Goal: Task Accomplishment & Management: Complete application form

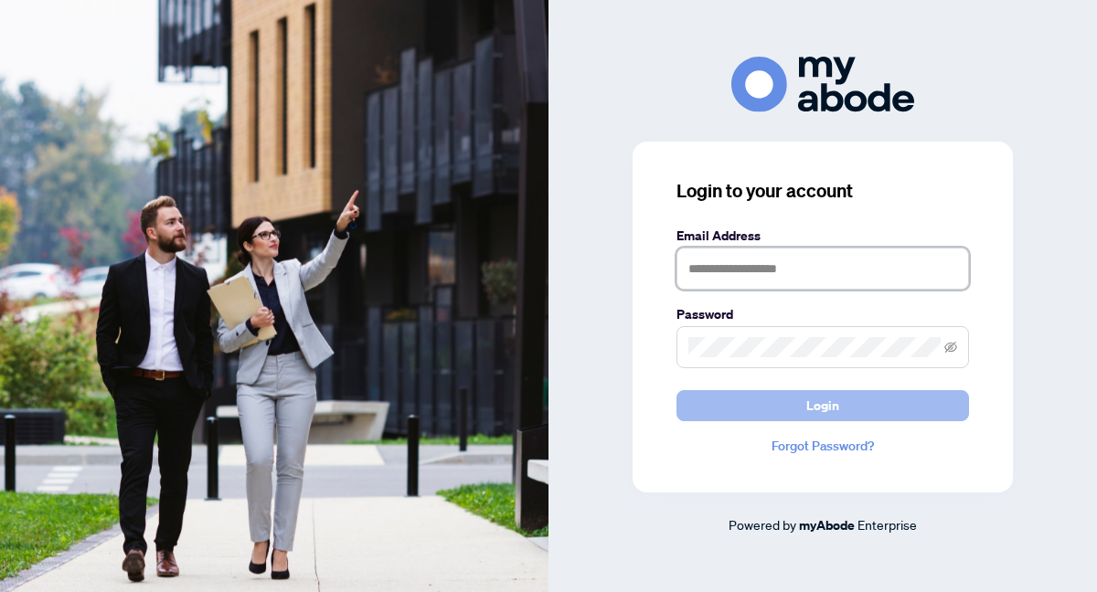
type input "**********"
click at [706, 405] on button "Login" at bounding box center [822, 405] width 292 height 31
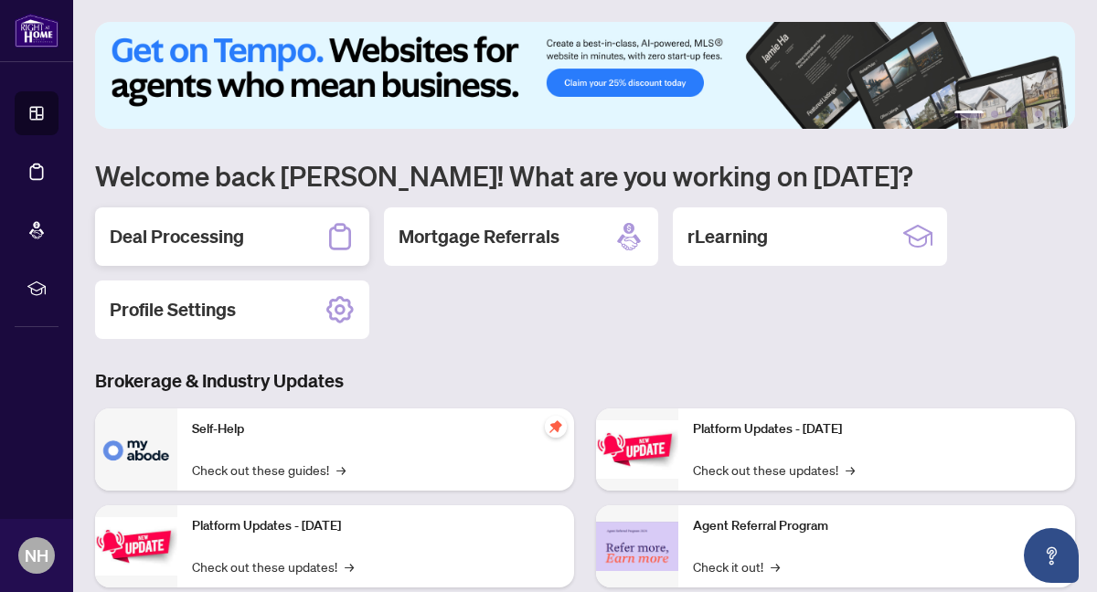
click at [282, 233] on div "Deal Processing" at bounding box center [232, 236] width 274 height 58
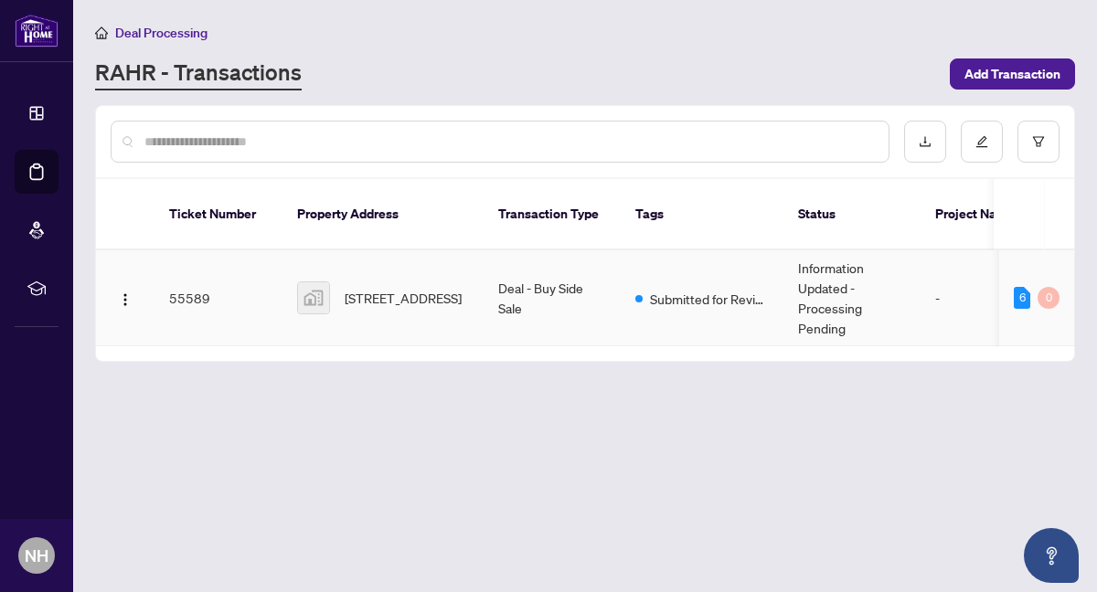
click at [191, 277] on td "55589" at bounding box center [218, 298] width 128 height 96
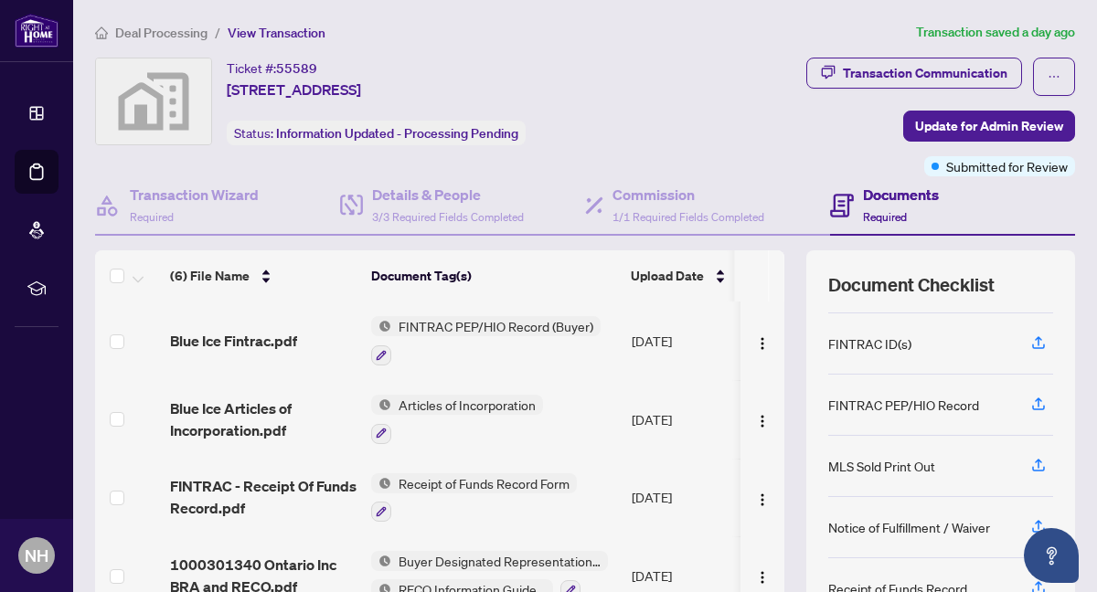
scroll to position [174, 0]
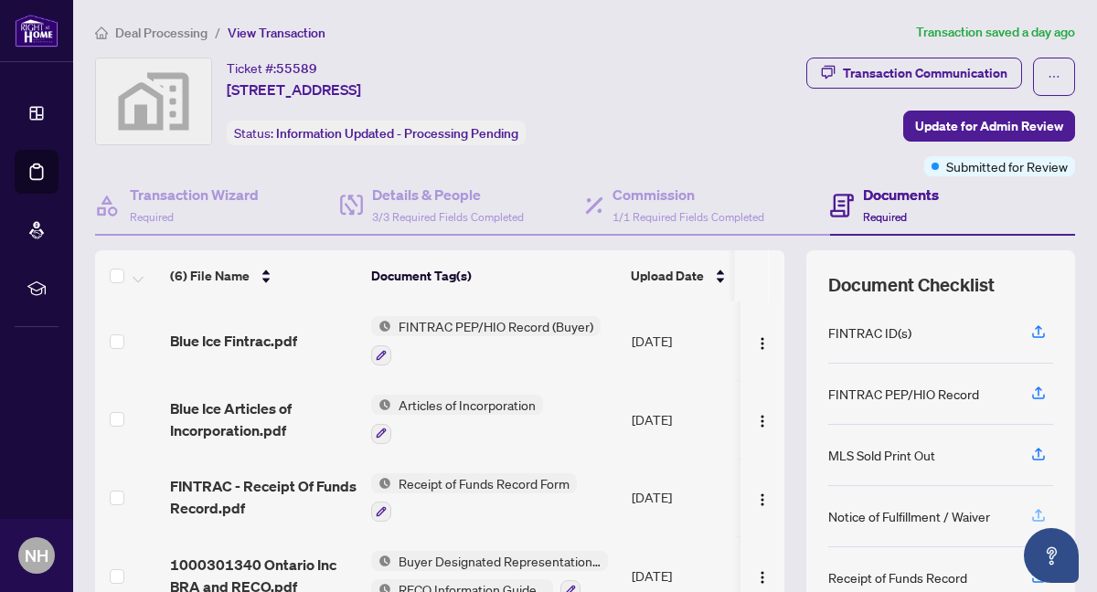
click at [1039, 513] on icon "button" at bounding box center [1038, 515] width 16 height 16
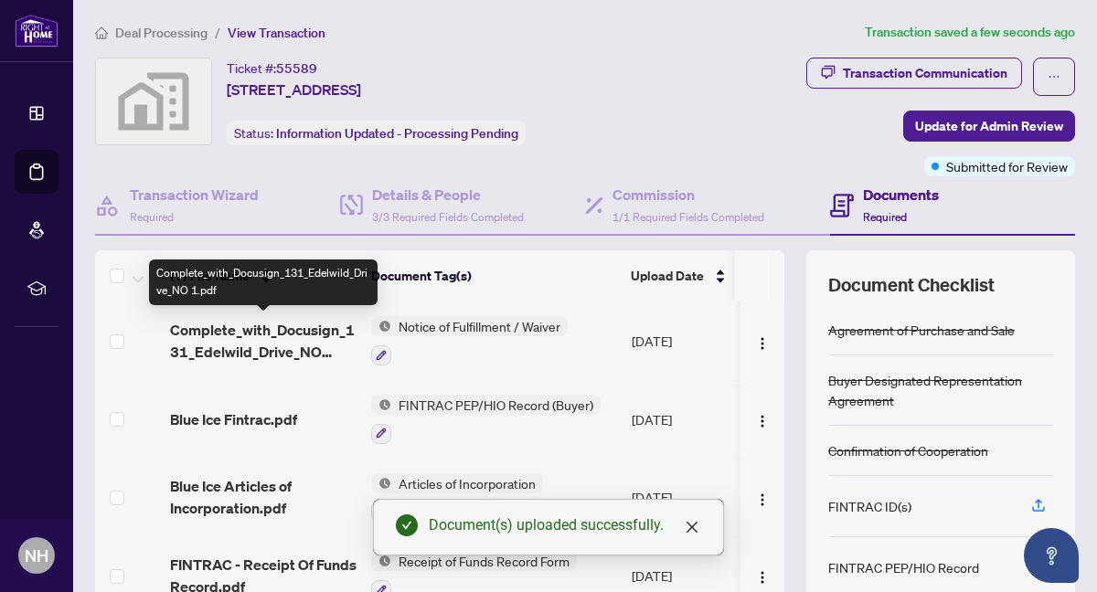
click at [266, 325] on span "Complete_with_Docusign_131_Edelwild_Drive_NO 1.pdf" at bounding box center [263, 341] width 186 height 44
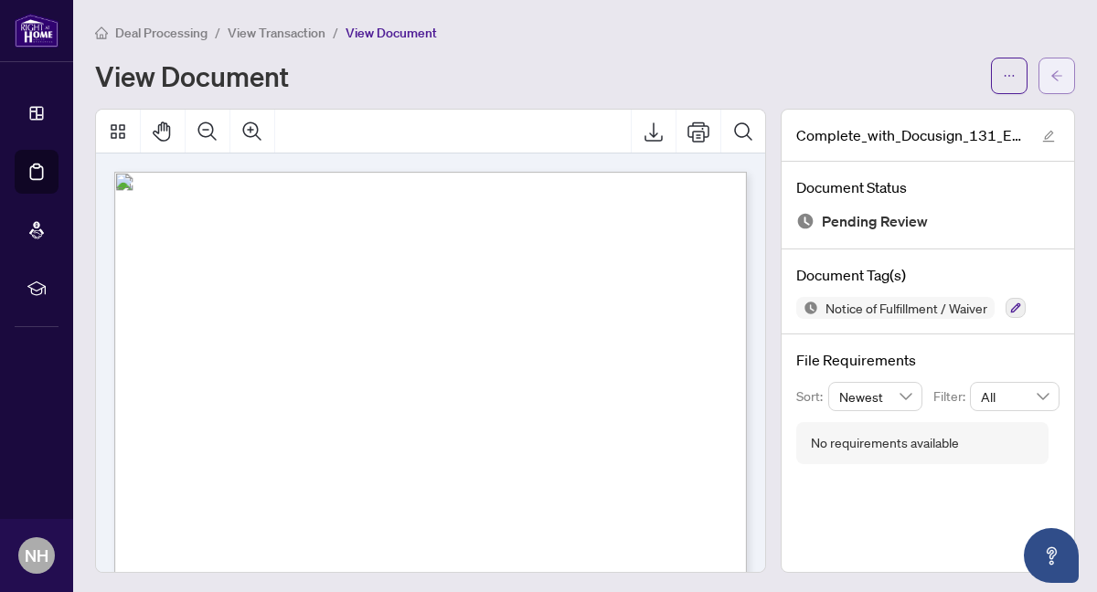
click at [1055, 74] on icon "arrow-left" at bounding box center [1056, 75] width 13 height 13
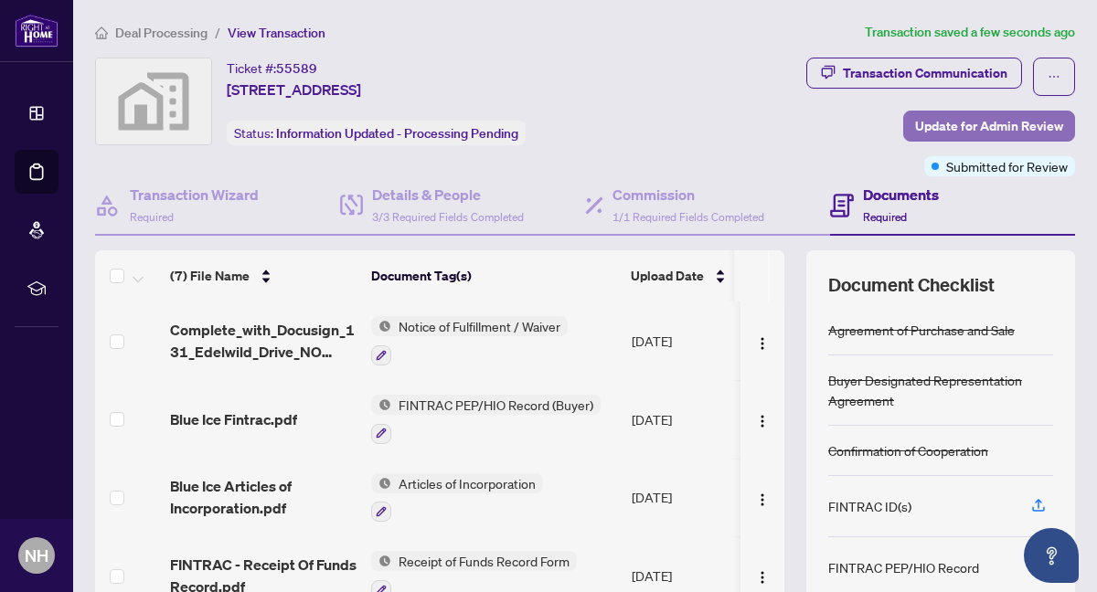
click at [984, 122] on span "Update for Admin Review" at bounding box center [989, 125] width 148 height 29
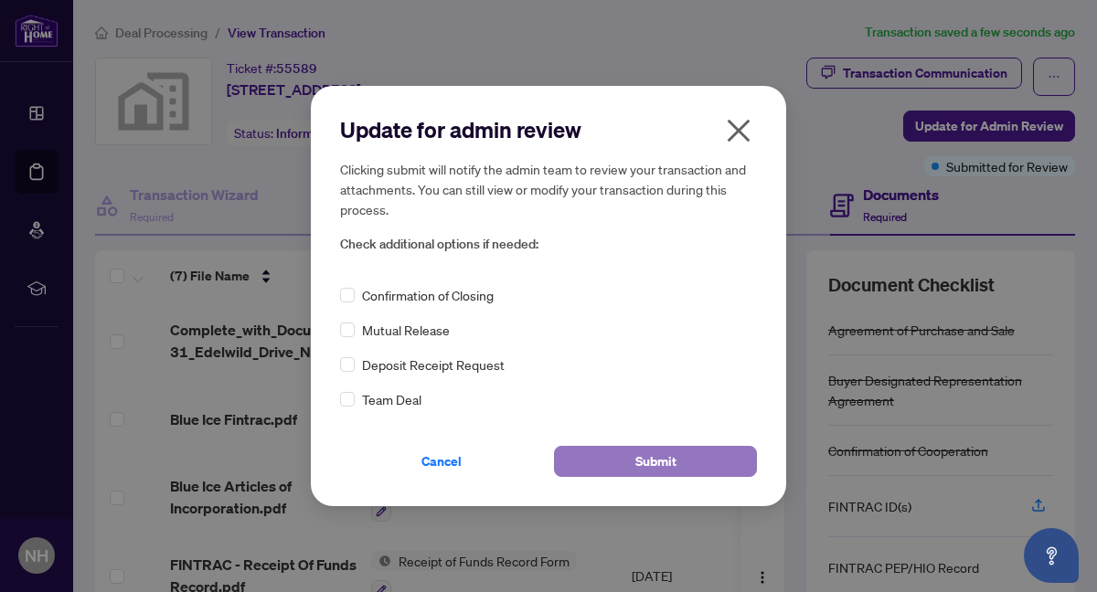
click at [640, 457] on span "Submit" at bounding box center [655, 461] width 41 height 29
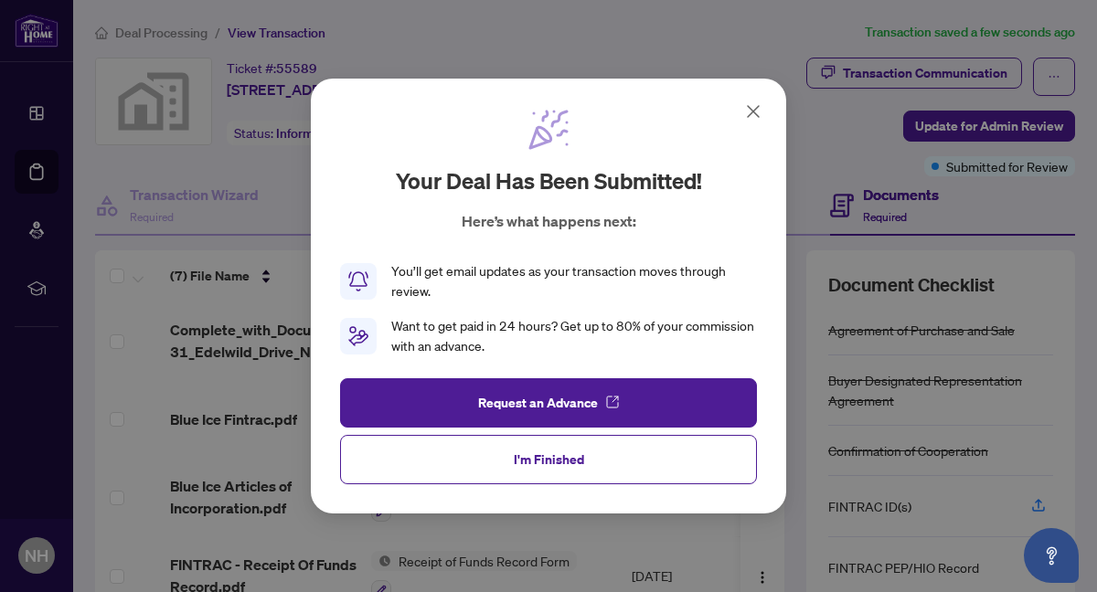
click at [750, 108] on icon at bounding box center [753, 111] width 11 height 11
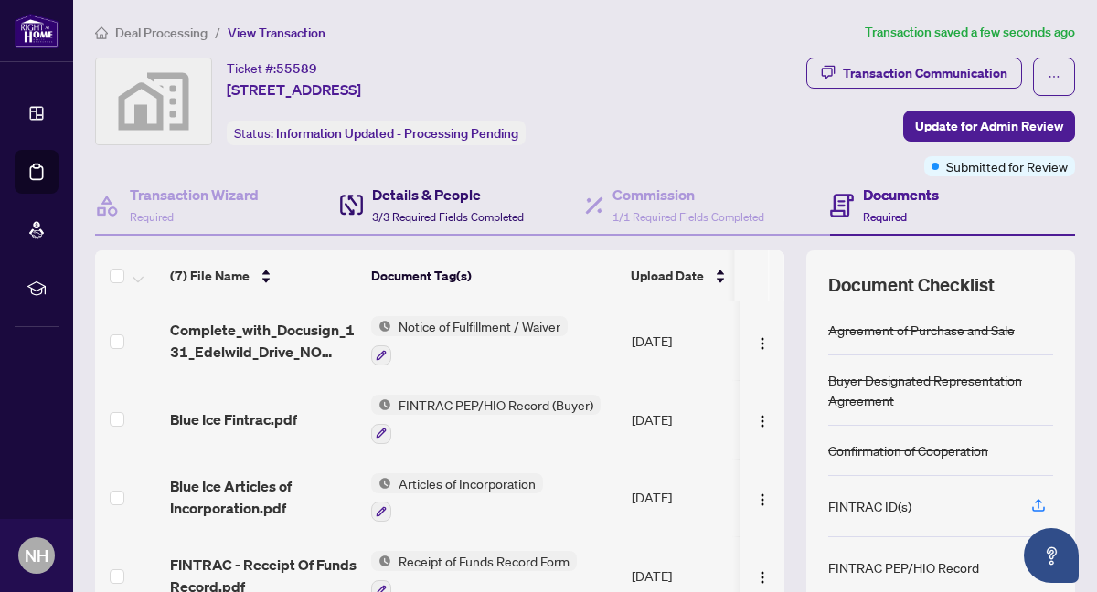
click at [426, 188] on h4 "Details & People" at bounding box center [448, 195] width 152 height 22
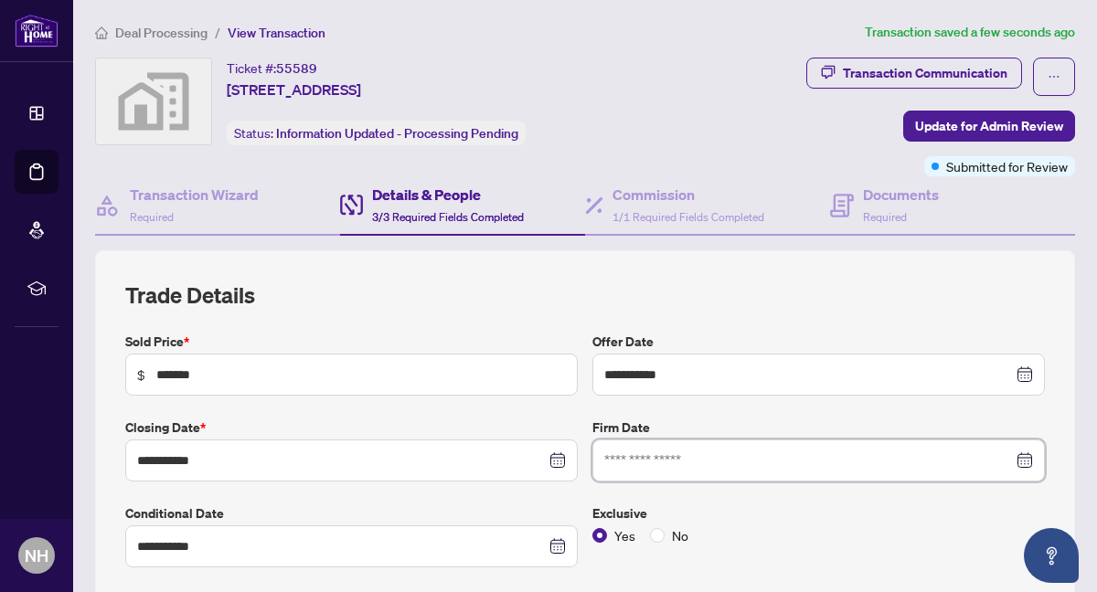
click at [663, 457] on input at bounding box center [808, 461] width 409 height 20
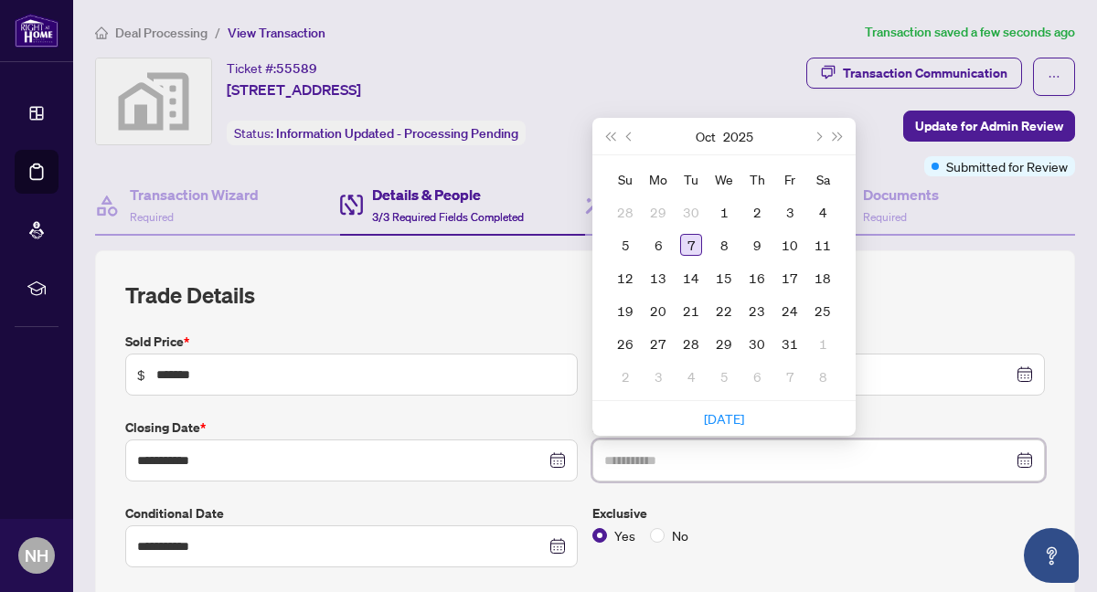
type input "**********"
click at [695, 234] on div "7" at bounding box center [691, 245] width 22 height 22
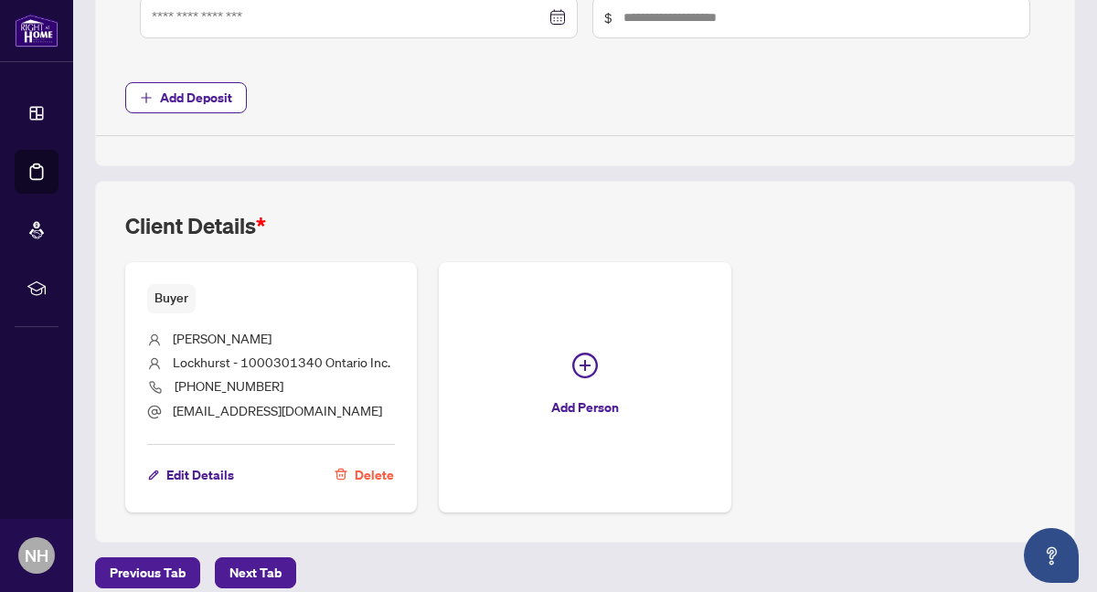
scroll to position [1162, 0]
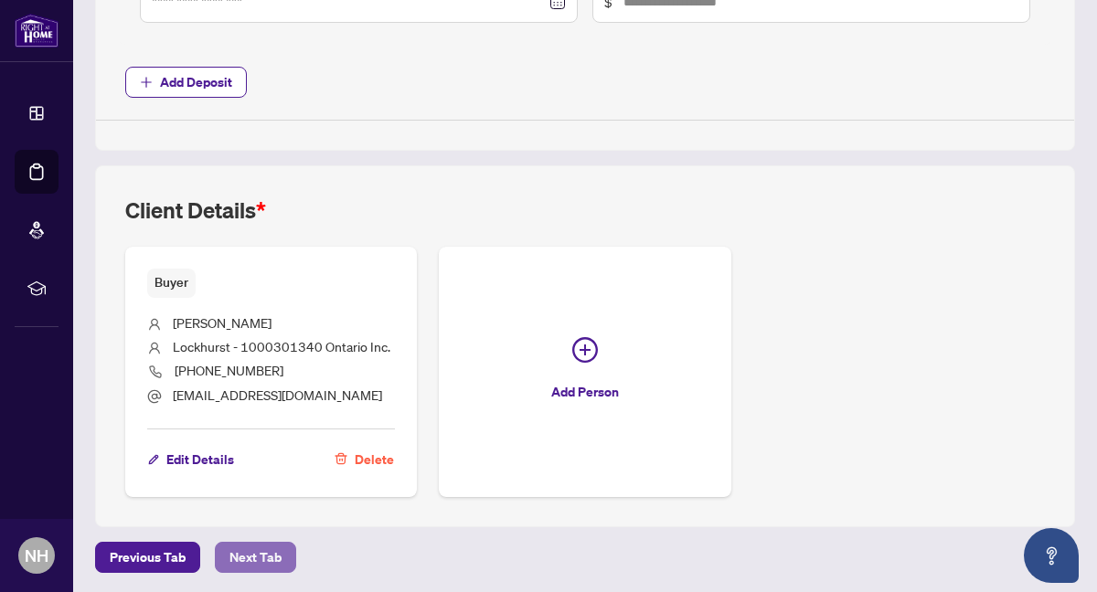
click at [265, 549] on span "Next Tab" at bounding box center [255, 557] width 52 height 29
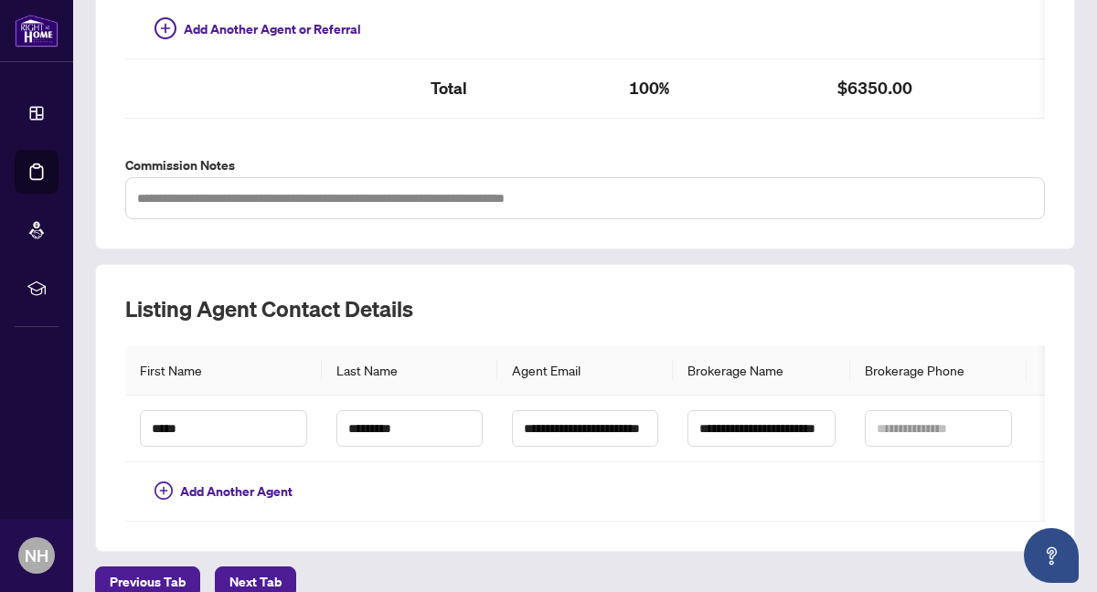
scroll to position [613, 0]
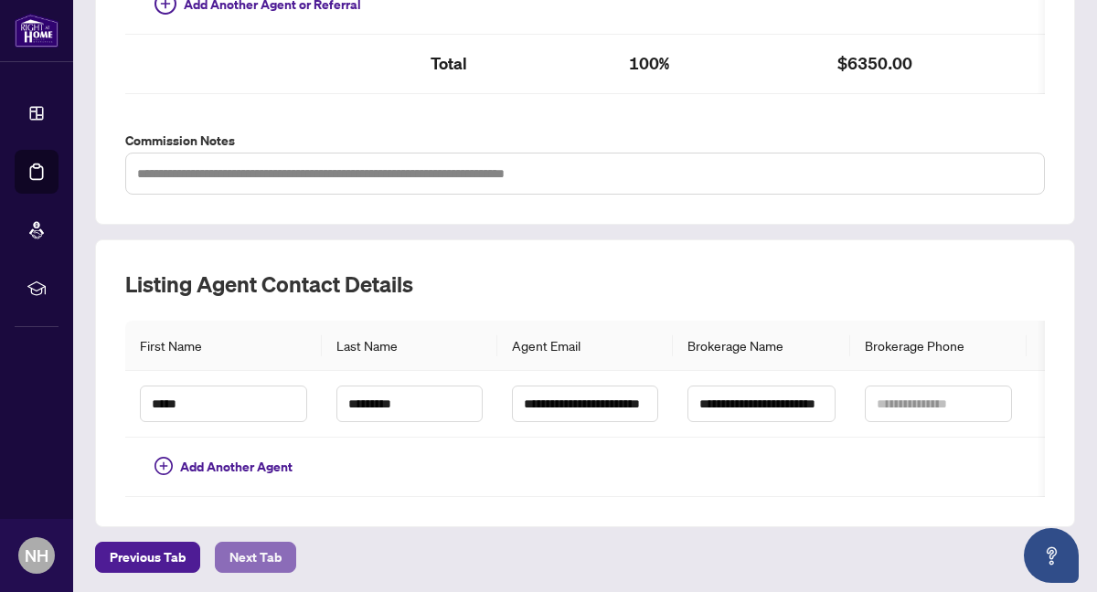
click at [261, 555] on span "Next Tab" at bounding box center [255, 557] width 52 height 29
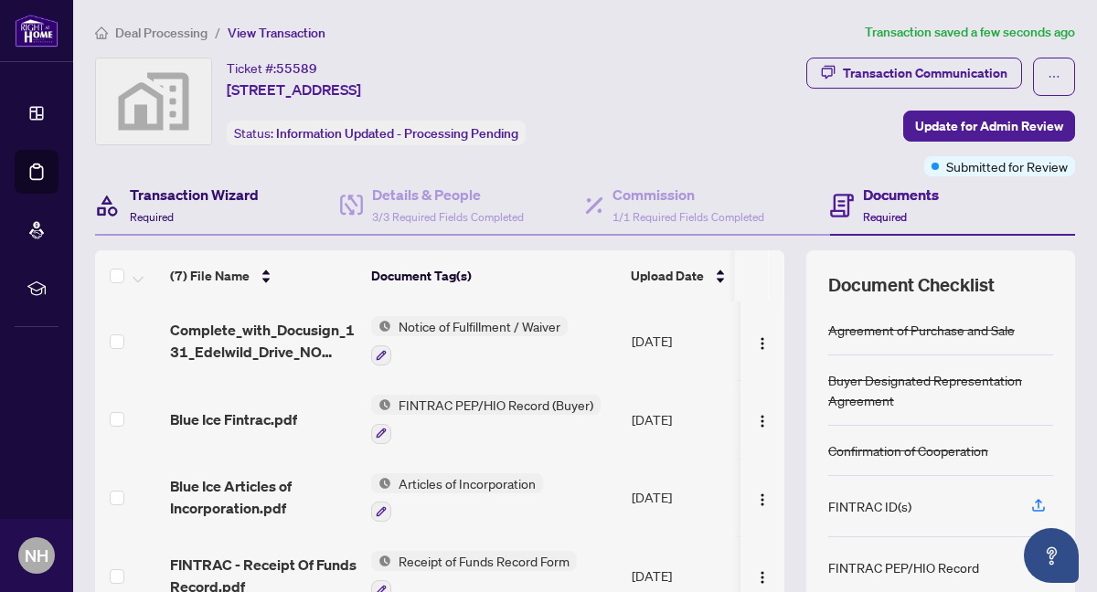
click at [175, 196] on h4 "Transaction Wizard" at bounding box center [194, 195] width 129 height 22
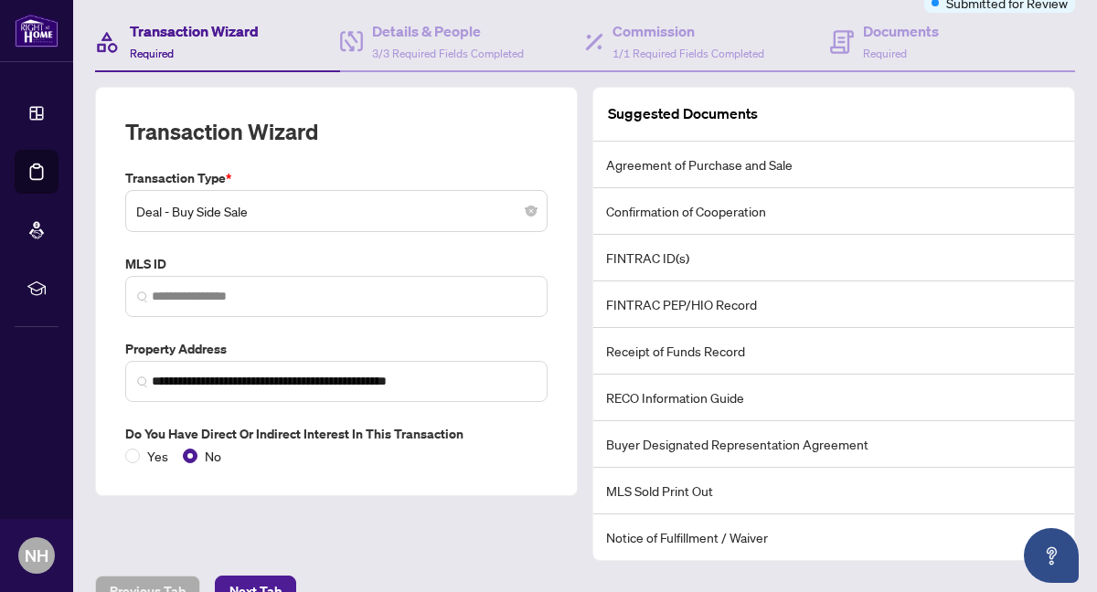
scroll to position [197, 0]
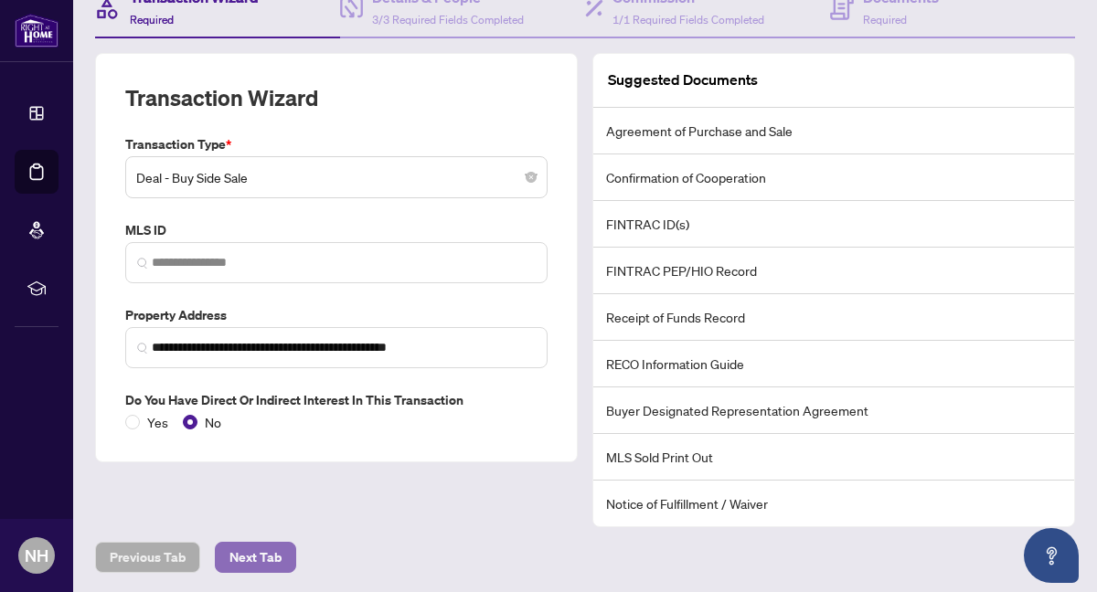
click at [240, 549] on span "Next Tab" at bounding box center [255, 557] width 52 height 29
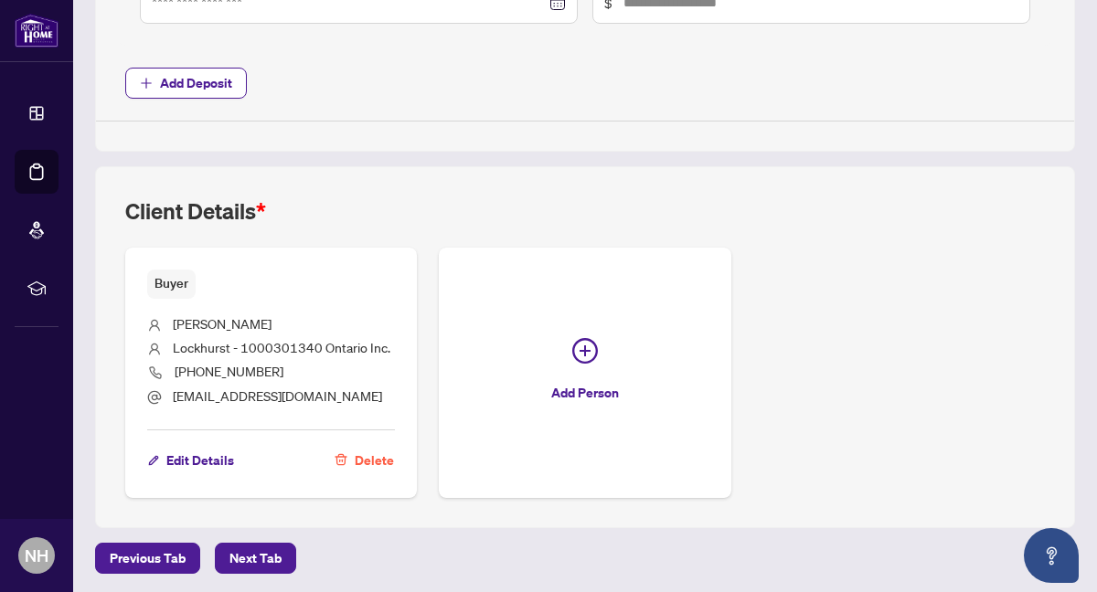
scroll to position [1162, 0]
click at [259, 555] on span "Next Tab" at bounding box center [255, 557] width 52 height 29
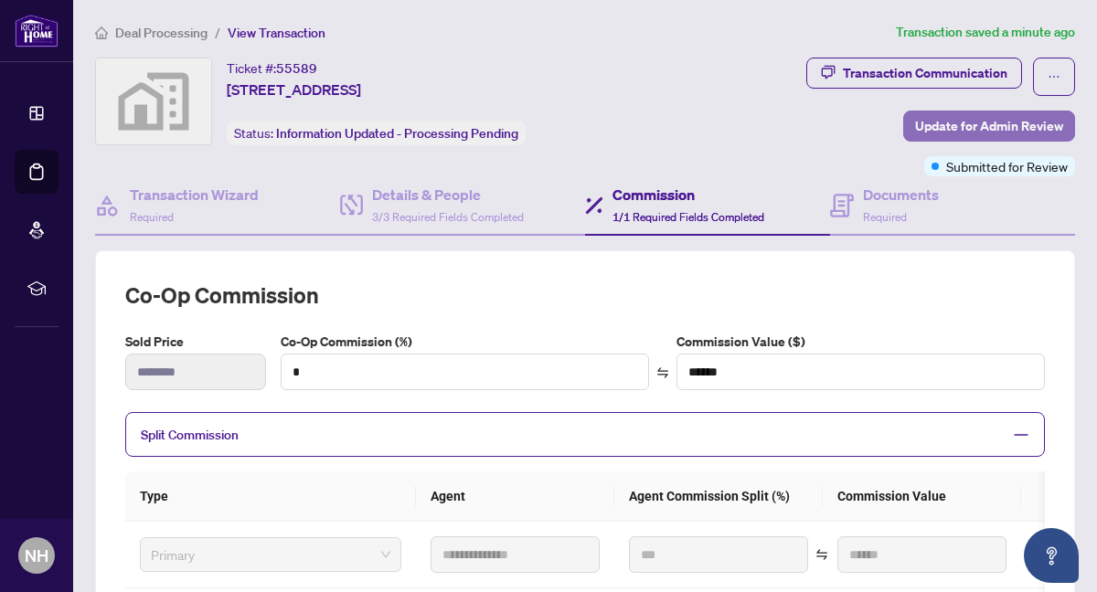
click at [931, 121] on span "Update for Admin Review" at bounding box center [989, 125] width 148 height 29
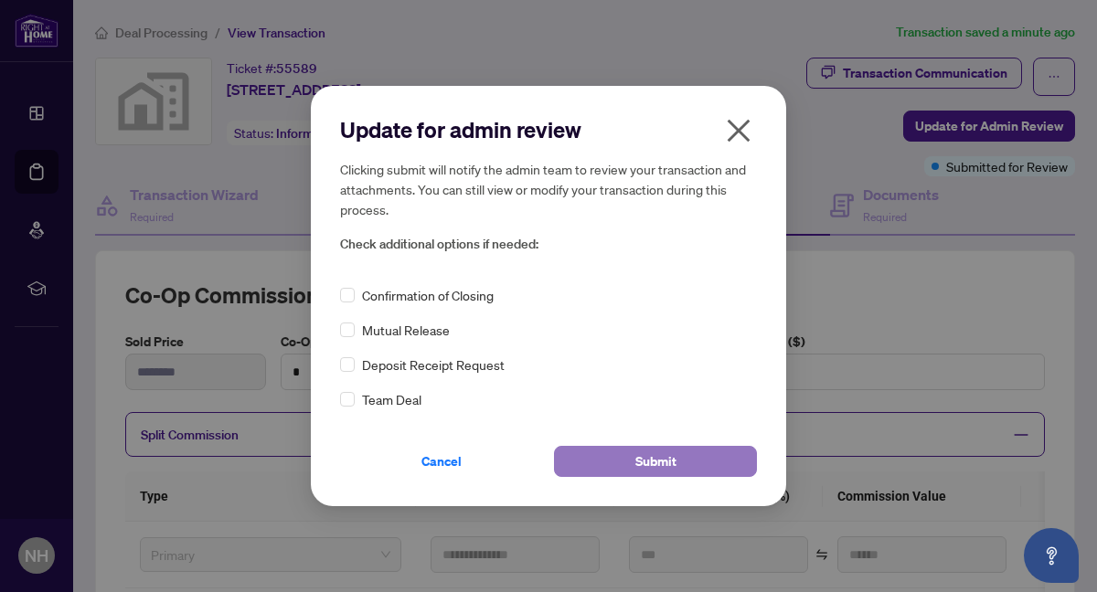
click at [653, 456] on span "Submit" at bounding box center [655, 461] width 41 height 29
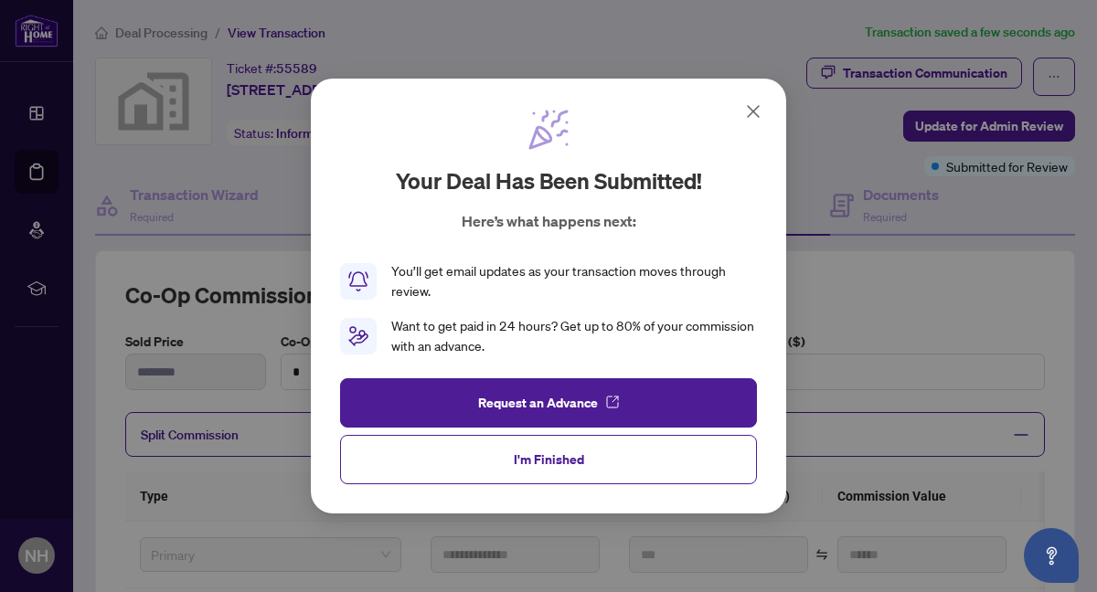
click at [748, 113] on icon at bounding box center [753, 112] width 22 height 22
